Goal: Check status: Check status

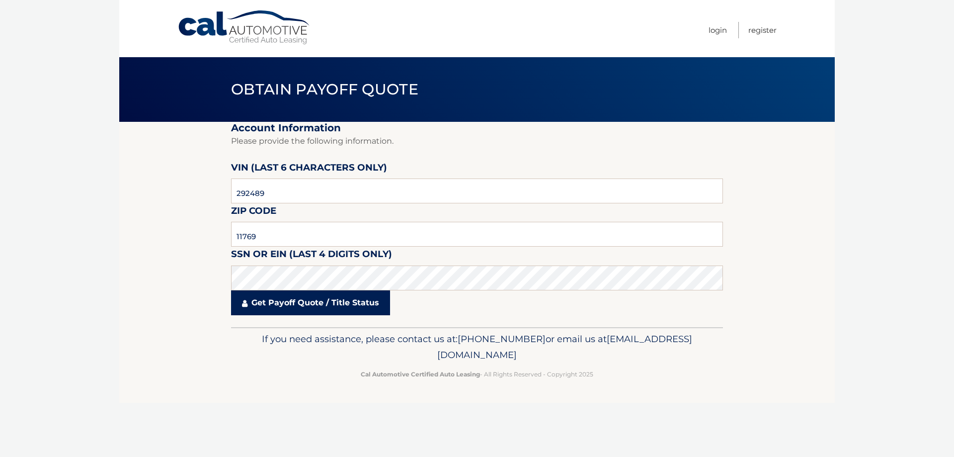
click at [296, 302] on link "Get Payoff Quote / Title Status" at bounding box center [310, 302] width 159 height 25
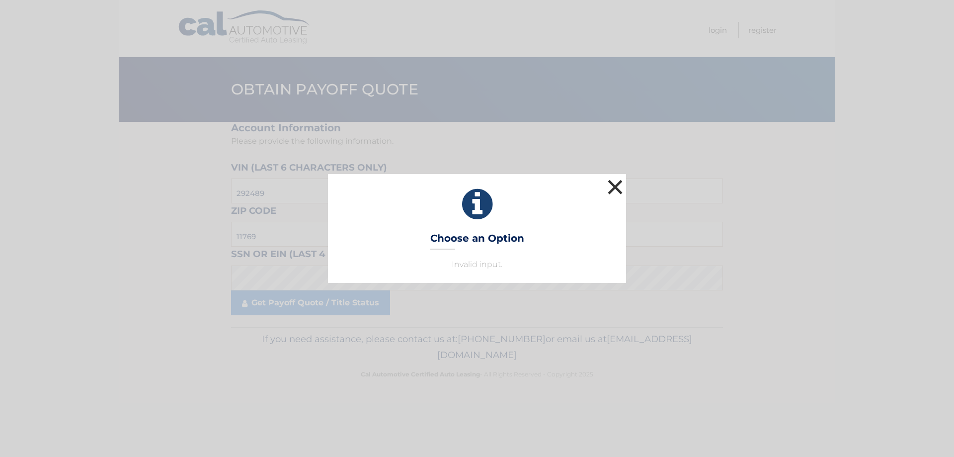
click at [607, 186] on button "×" at bounding box center [615, 187] width 20 height 20
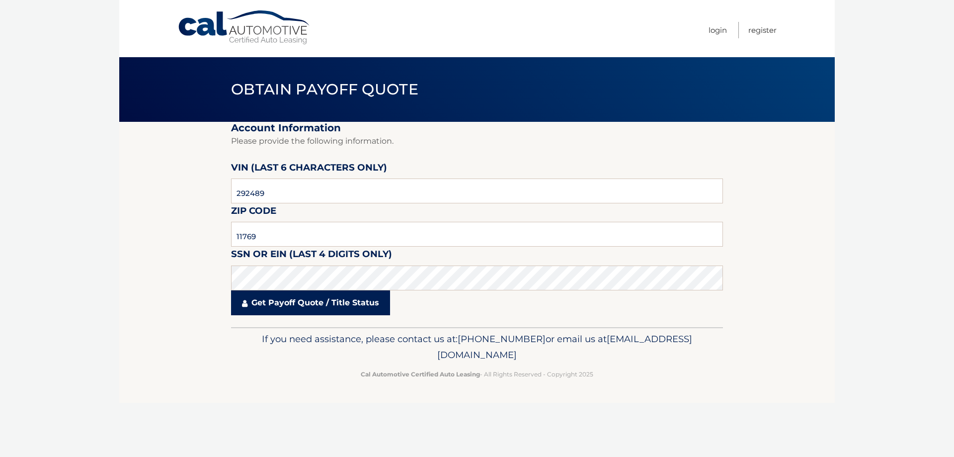
click at [272, 302] on link "Get Payoff Quote / Title Status" at bounding box center [310, 302] width 159 height 25
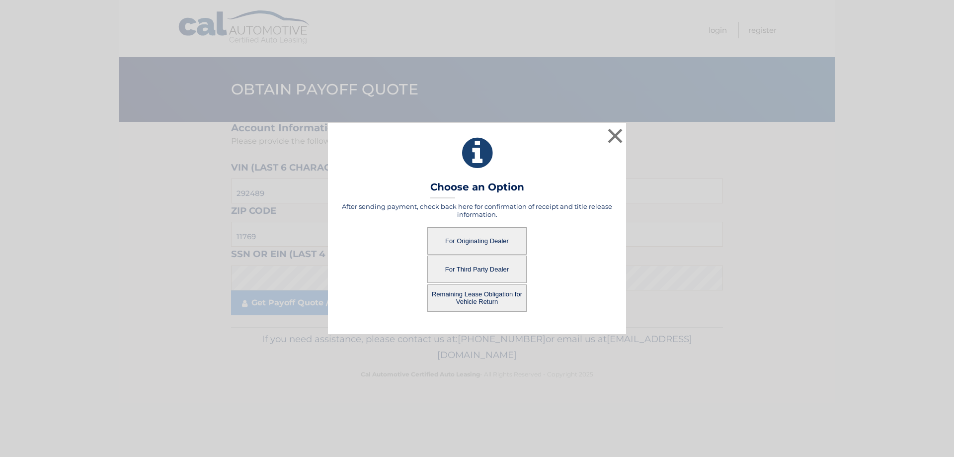
click at [459, 240] on button "For Originating Dealer" at bounding box center [477, 240] width 99 height 27
click at [459, 239] on button "For Originating Dealer" at bounding box center [477, 240] width 99 height 27
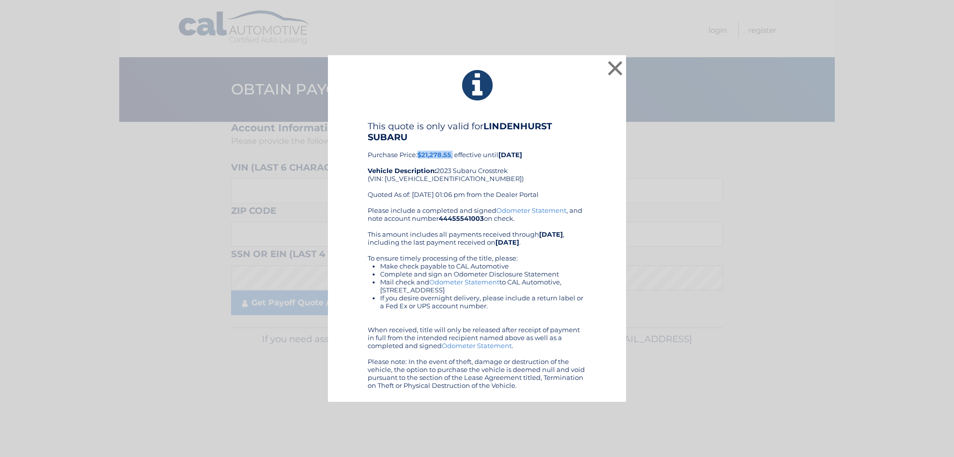
drag, startPoint x: 420, startPoint y: 154, endPoint x: 455, endPoint y: 155, distance: 34.8
click at [455, 155] on div "This quote is only valid for LINDENHURST SUBARU Purchase Price: $21,278.55 , ef…" at bounding box center [477, 164] width 219 height 86
copy div "$21,278.55 ,"
